Goal: Task Accomplishment & Management: Use online tool/utility

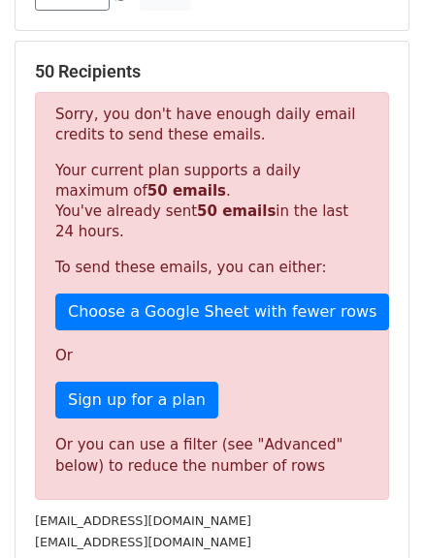
scroll to position [310, 0]
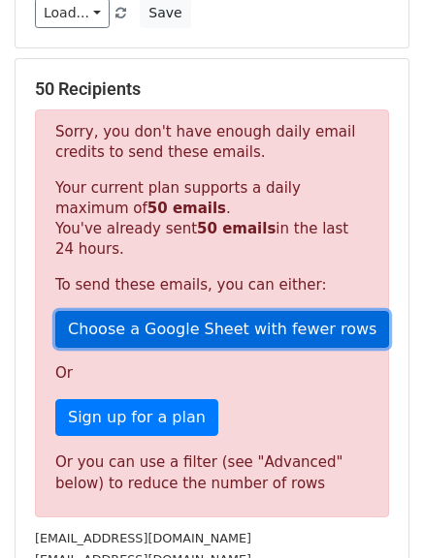
click at [199, 337] on link "Choose a Google Sheet with fewer rows" at bounding box center [221, 329] width 333 height 37
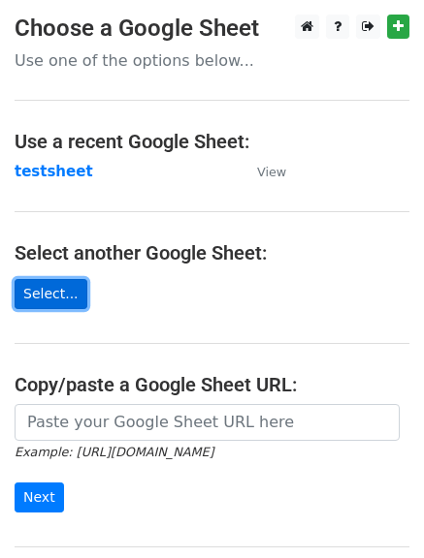
click at [50, 290] on link "Select..." at bounding box center [51, 294] width 73 height 30
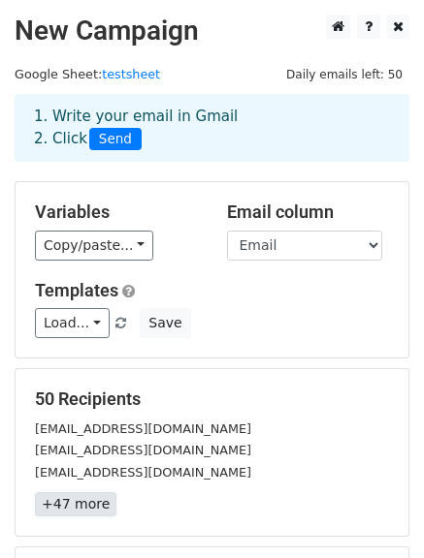
click at [59, 503] on link "+47 more" at bounding box center [75, 504] width 81 height 24
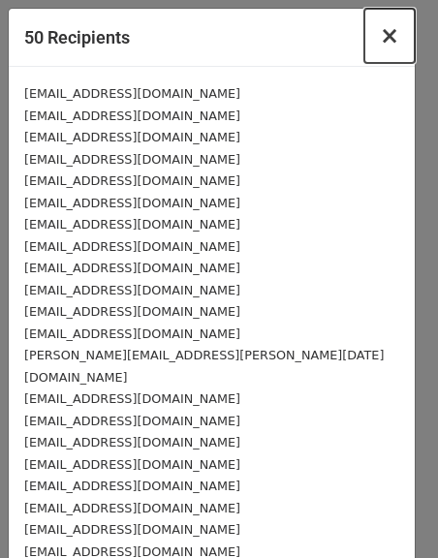
click at [380, 37] on span "×" at bounding box center [389, 35] width 19 height 27
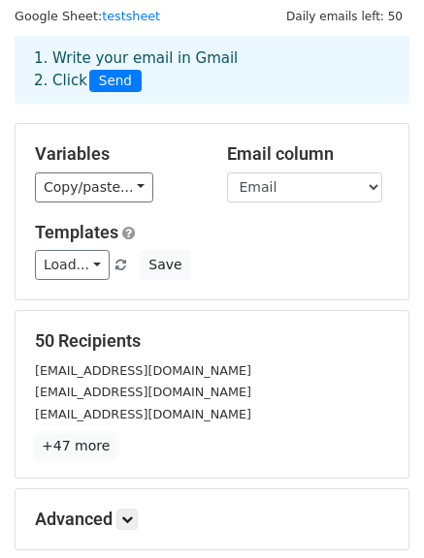
scroll to position [271, 0]
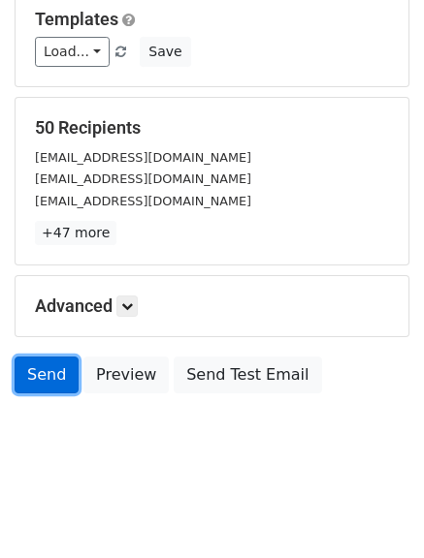
click at [38, 373] on link "Send" at bounding box center [47, 375] width 64 height 37
